Goal: Information Seeking & Learning: Learn about a topic

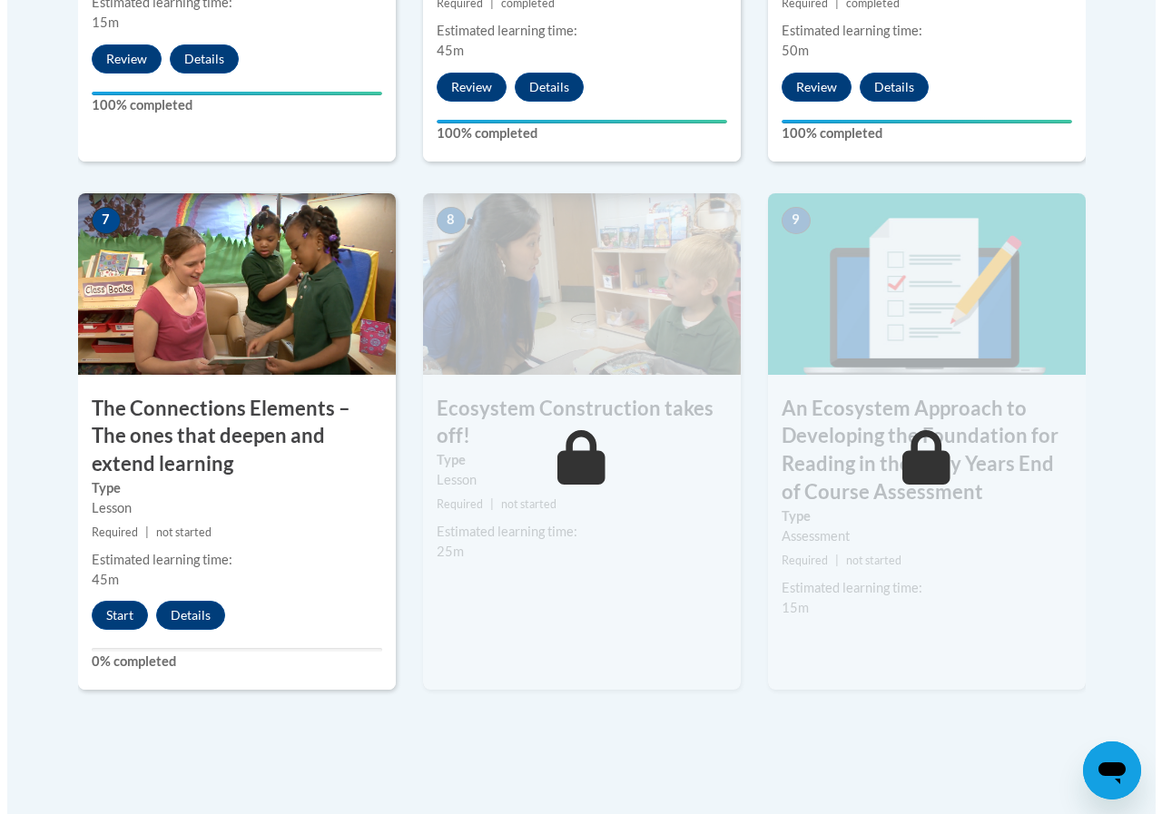
scroll to position [1543, 0]
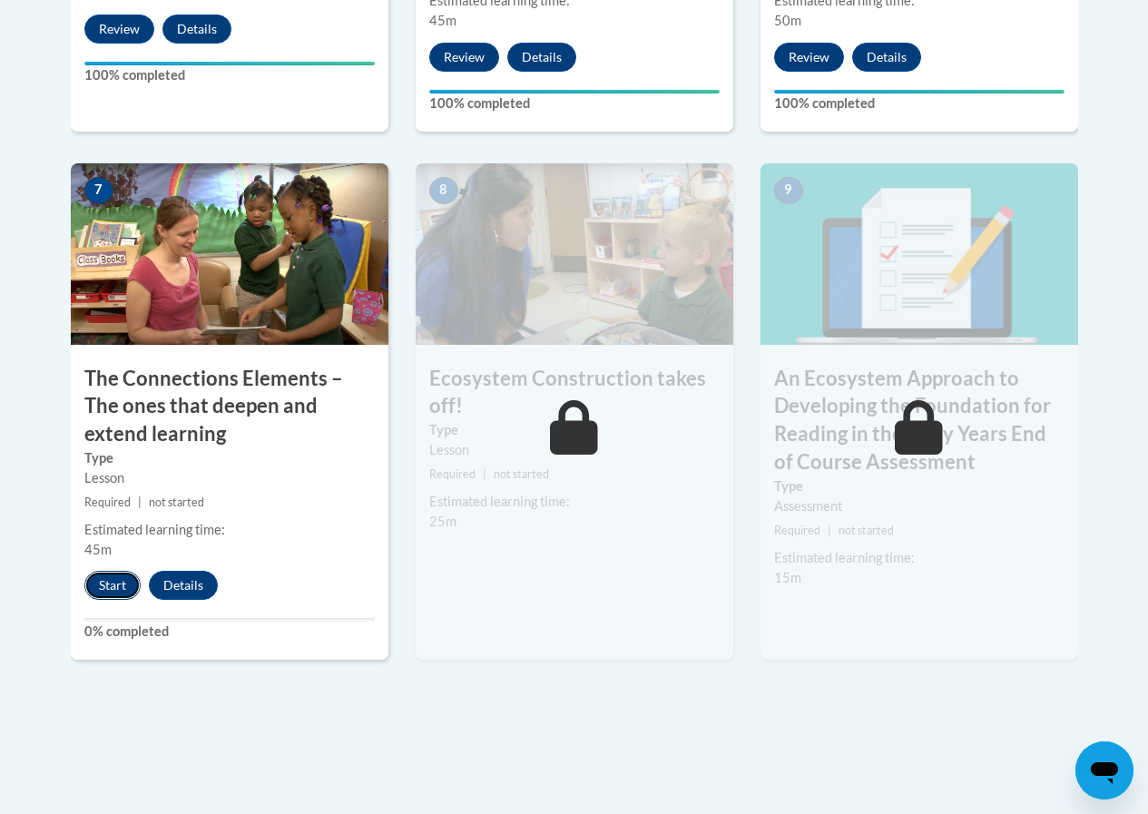
click at [102, 582] on button "Start" at bounding box center [112, 585] width 56 height 29
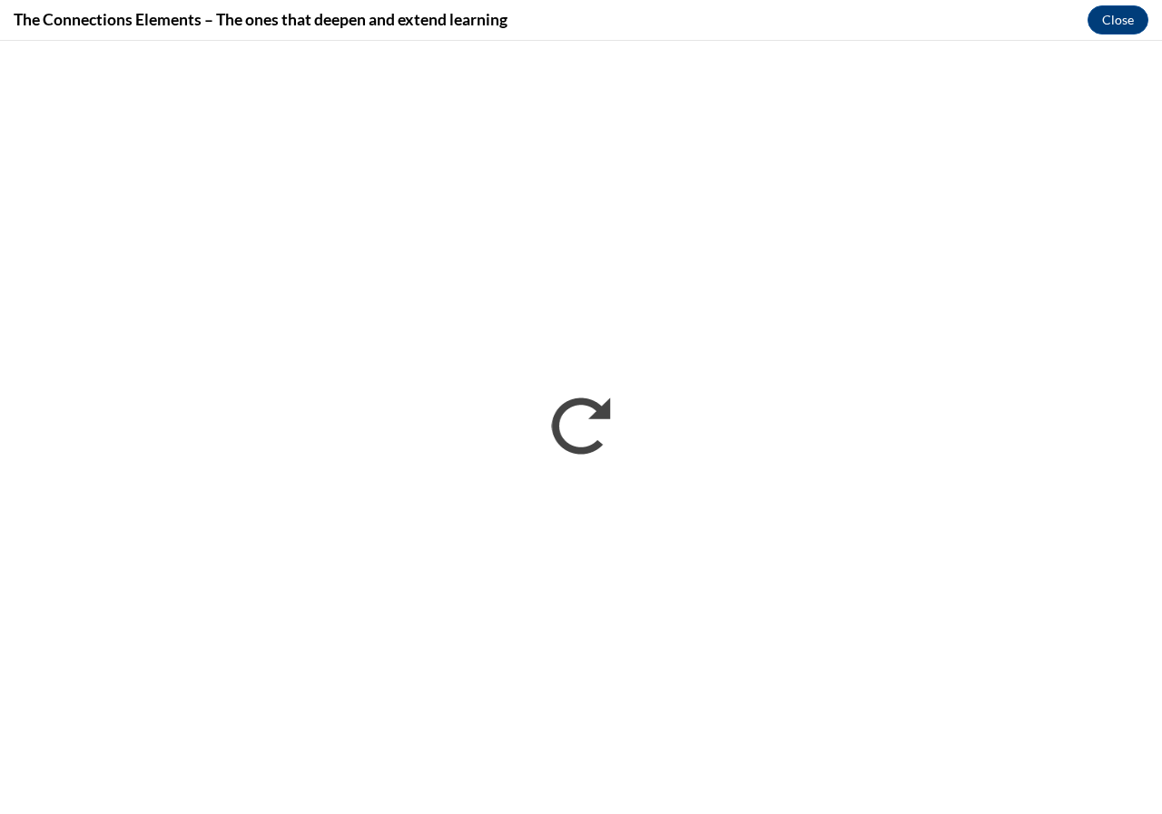
scroll to position [0, 0]
